Goal: Navigation & Orientation: Find specific page/section

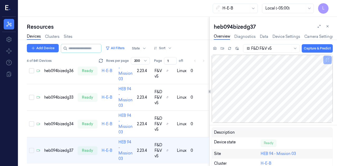
scroll to position [77, 0]
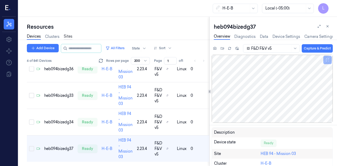
click at [67, 34] on link "Sites" at bounding box center [68, 37] width 9 height 6
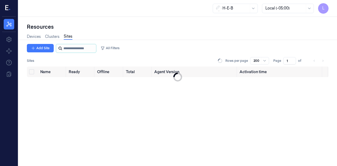
click at [75, 50] on input "string" at bounding box center [79, 48] width 32 height 8
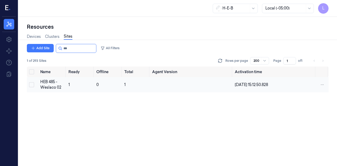
type input "***"
click at [51, 79] on td "HEB 485 - Weslaco 02" at bounding box center [52, 84] width 28 height 15
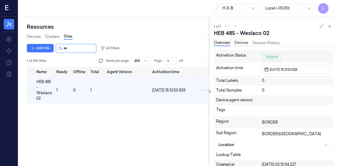
click at [245, 42] on link "Devices" at bounding box center [241, 43] width 14 height 6
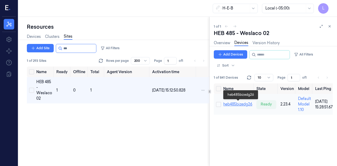
click at [236, 102] on link "heb485bizedg26" at bounding box center [237, 104] width 29 height 5
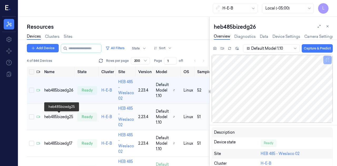
click at [56, 116] on div "heb485bizedg25" at bounding box center [58, 117] width 29 height 6
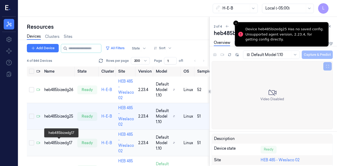
click at [56, 141] on div "heb485bizedg17" at bounding box center [58, 143] width 29 height 6
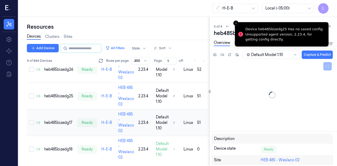
scroll to position [23, 0]
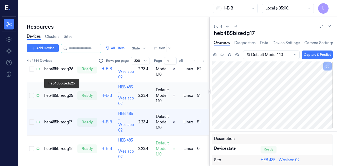
click at [62, 93] on div "heb485bizedg25" at bounding box center [58, 96] width 29 height 6
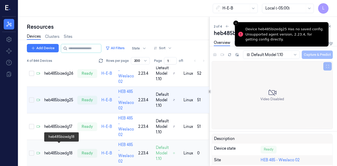
scroll to position [23, 0]
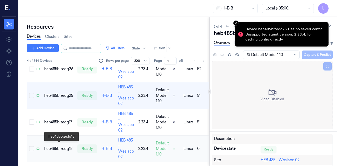
click at [65, 146] on div "heb485bizedg18" at bounding box center [58, 149] width 29 height 6
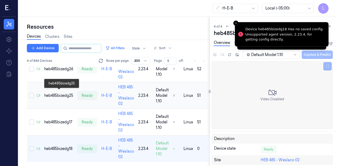
click at [68, 94] on div "heb485bizedg25" at bounding box center [58, 96] width 29 height 6
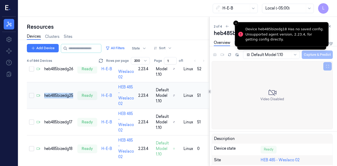
click at [68, 94] on tbody "heb485bizedg26 ready H-E-B HEB 485 - Weslaco 02 2.23.4 Default Model 1.10 linux…" at bounding box center [150, 109] width 247 height 106
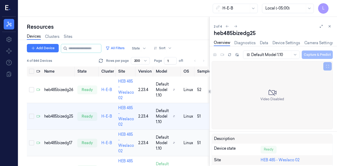
click at [62, 143] on div "heb485bizedg17" at bounding box center [58, 143] width 29 height 6
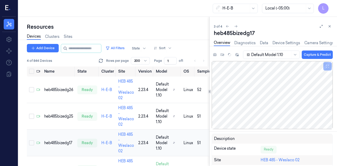
scroll to position [23, 0]
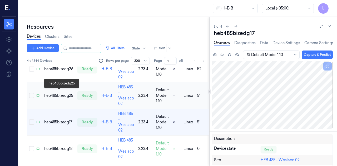
click at [60, 93] on div "heb485bizedg25" at bounding box center [58, 96] width 29 height 6
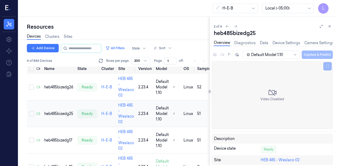
scroll to position [1, 0]
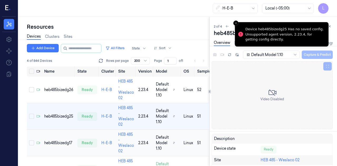
click at [59, 139] on td "heb485bizedg17" at bounding box center [58, 143] width 33 height 27
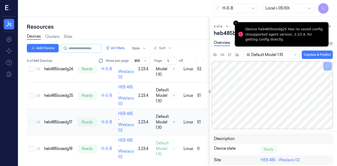
scroll to position [23, 0]
click at [56, 67] on div "heb485bizedg26" at bounding box center [58, 69] width 29 height 6
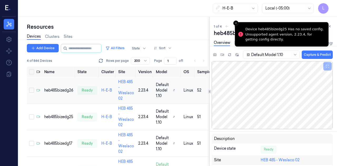
scroll to position [23, 0]
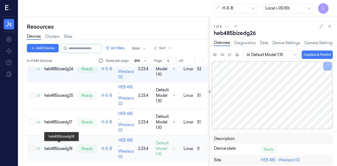
click at [56, 148] on div "heb485bizedg18" at bounding box center [58, 149] width 29 height 6
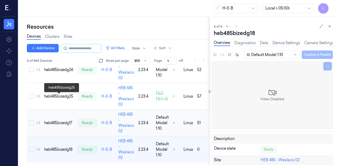
scroll to position [23, 0]
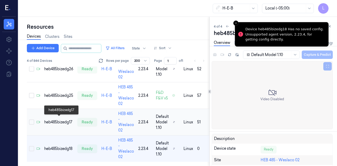
click at [63, 121] on div "heb485bizedg17" at bounding box center [58, 123] width 29 height 6
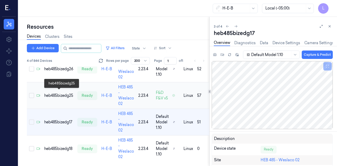
click at [62, 96] on div "heb485bizedg25" at bounding box center [58, 96] width 29 height 6
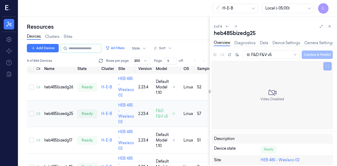
scroll to position [1, 0]
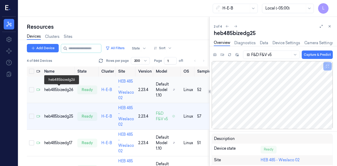
click at [62, 88] on div "heb485bizedg26" at bounding box center [58, 90] width 29 height 6
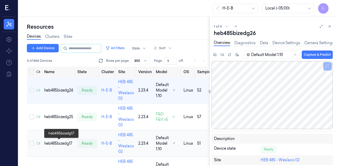
click at [66, 143] on div "heb485bizedg17" at bounding box center [58, 144] width 29 height 6
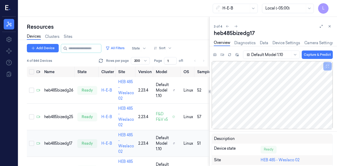
scroll to position [23, 0]
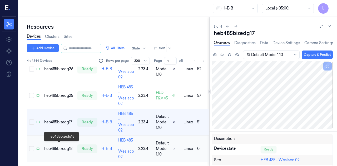
click at [66, 147] on div "heb485bizedg18" at bounding box center [58, 149] width 29 height 6
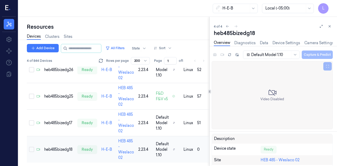
scroll to position [23, 0]
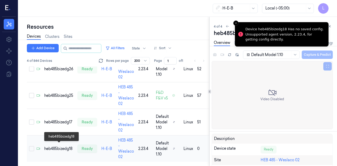
click at [62, 146] on div "heb485bizedg18" at bounding box center [58, 149] width 29 height 6
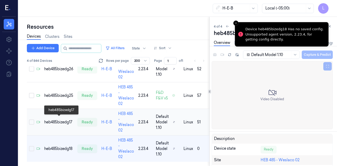
click at [61, 120] on div "heb485bizedg17" at bounding box center [58, 123] width 29 height 6
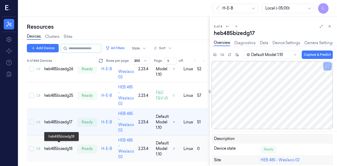
click at [59, 146] on div "heb485bizedg18" at bounding box center [58, 149] width 29 height 6
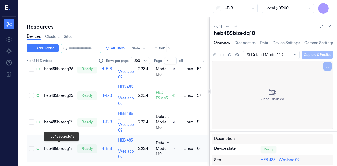
click at [59, 146] on div "heb485bizedg18" at bounding box center [58, 149] width 29 height 6
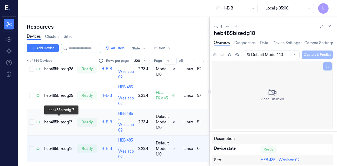
click at [62, 120] on div "heb485bizedg17" at bounding box center [58, 123] width 29 height 6
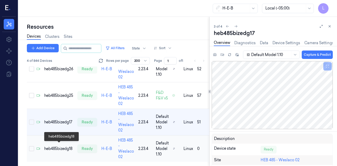
click at [59, 147] on div "heb485bizedg18" at bounding box center [58, 149] width 29 height 6
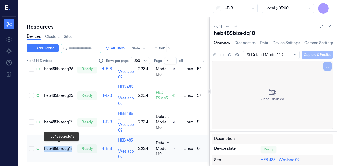
click at [66, 146] on div "heb485bizedg18" at bounding box center [58, 149] width 29 height 6
click at [64, 116] on td "heb485bizedg17" at bounding box center [58, 122] width 33 height 27
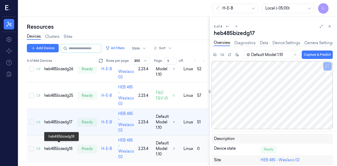
click at [63, 146] on div "heb485bizedg18" at bounding box center [58, 149] width 29 height 6
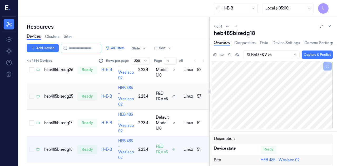
scroll to position [23, 0]
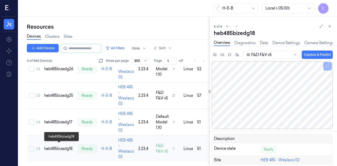
click at [57, 146] on div "heb485bizedg18" at bounding box center [58, 149] width 29 height 6
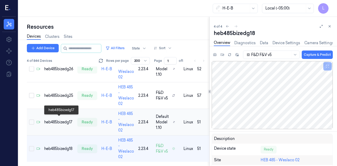
click at [56, 120] on div "heb485bizedg17" at bounding box center [58, 123] width 29 height 6
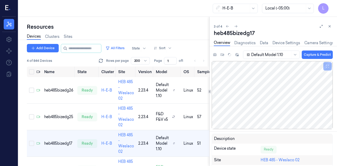
scroll to position [23, 0]
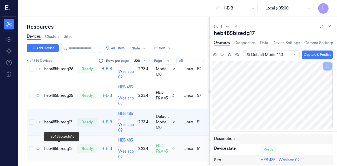
click at [57, 146] on div "heb485bizedg18" at bounding box center [58, 149] width 29 height 6
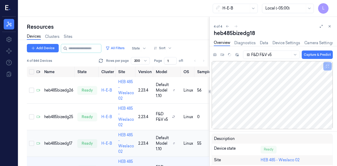
scroll to position [23, 0]
